Goal: Check status: Check status

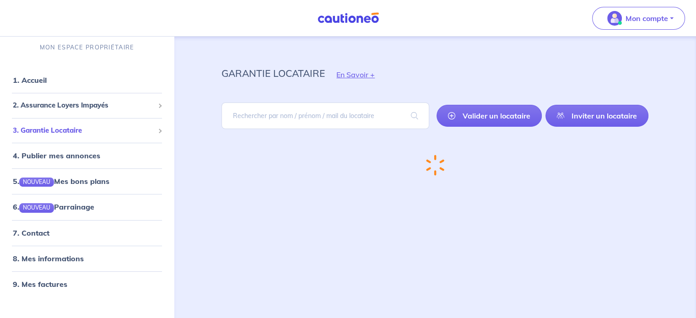
click at [59, 128] on span "3. Garantie Locataire" at bounding box center [83, 130] width 141 height 11
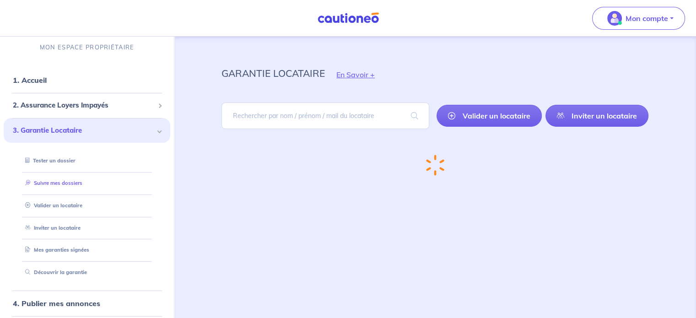
click at [55, 180] on link "Suivre mes dossiers" at bounding box center [52, 183] width 61 height 6
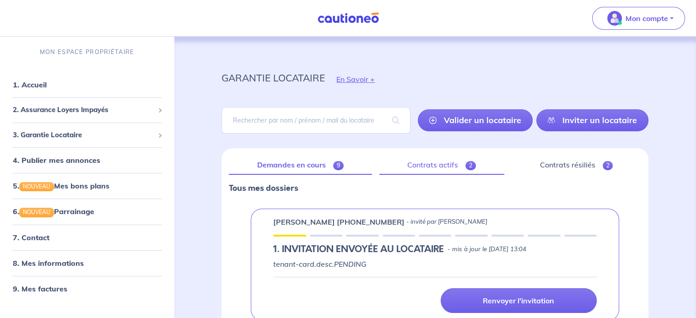
click at [440, 158] on link "Contrats actifs 2" at bounding box center [441, 165] width 125 height 19
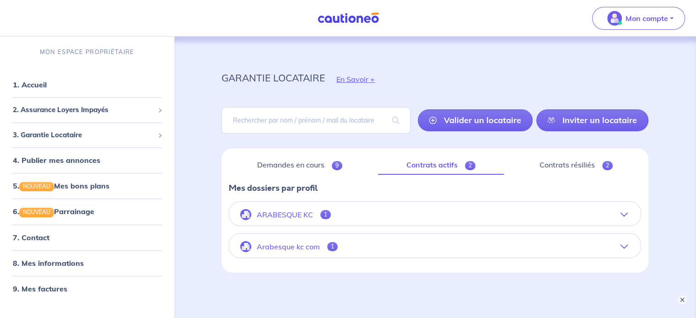
click at [391, 210] on button "ARABESQUE KC 1" at bounding box center [434, 215] width 411 height 22
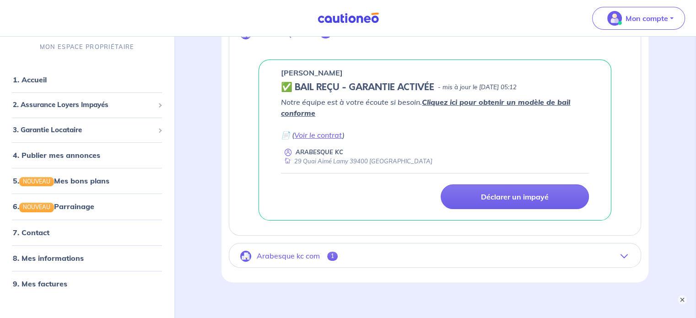
scroll to position [224, 0]
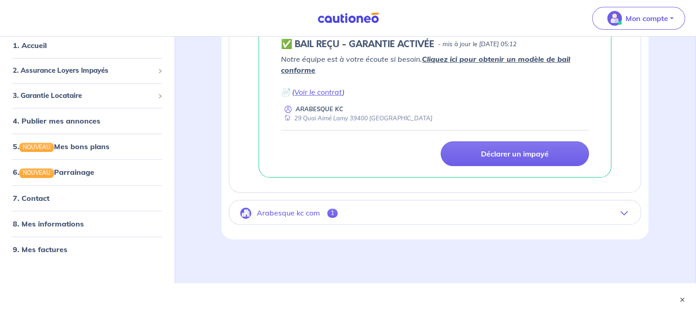
click at [280, 210] on p "Arabesque kc com" at bounding box center [288, 213] width 63 height 9
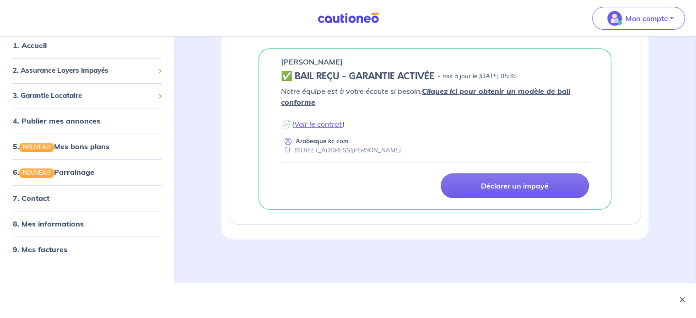
click at [680, 301] on button "×" at bounding box center [682, 299] width 11 height 11
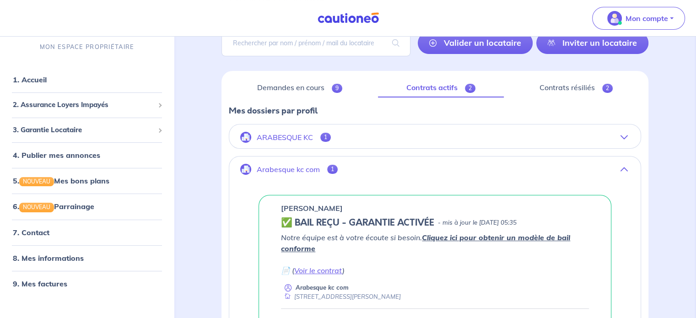
scroll to position [0, 0]
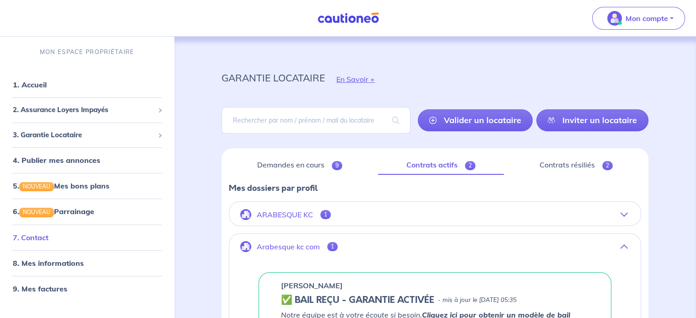
click at [34, 233] on link "7. Contact" at bounding box center [31, 237] width 36 height 9
